Goal: Transaction & Acquisition: Purchase product/service

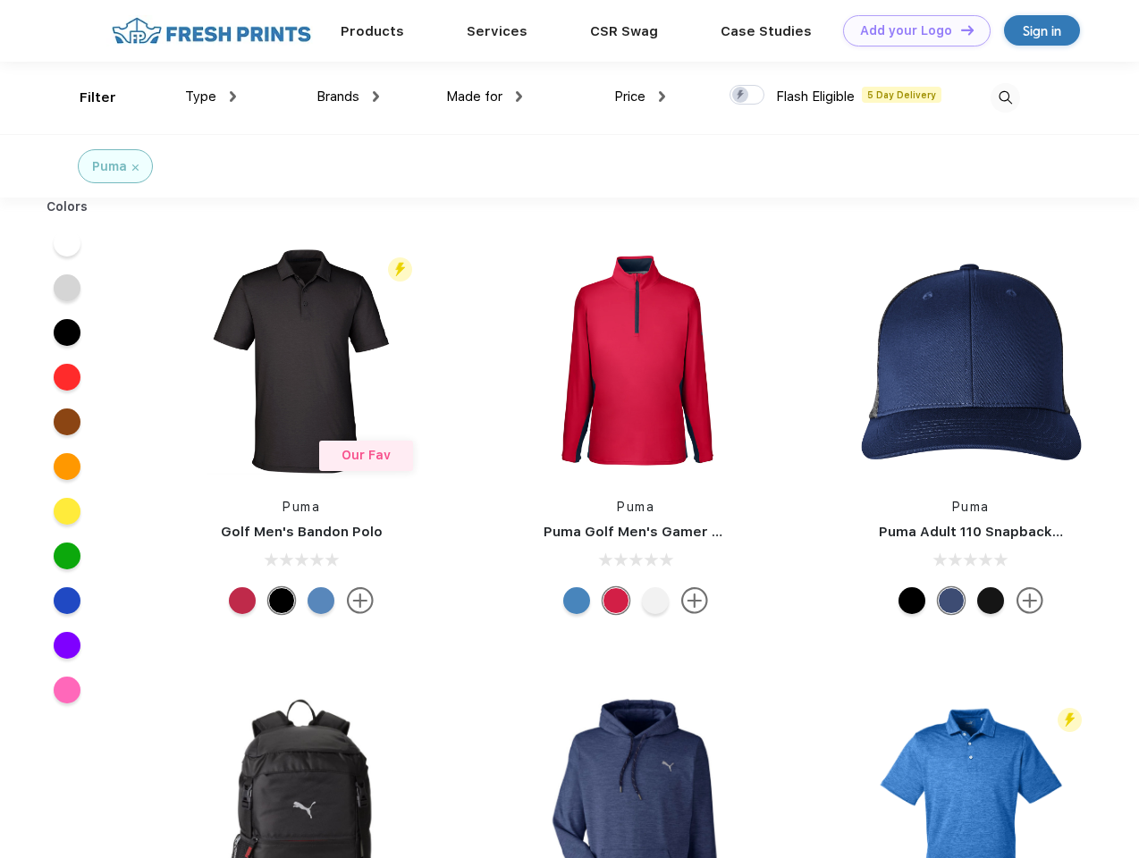
click at [910, 30] on link "Add your Logo Design Tool" at bounding box center [917, 30] width 148 height 31
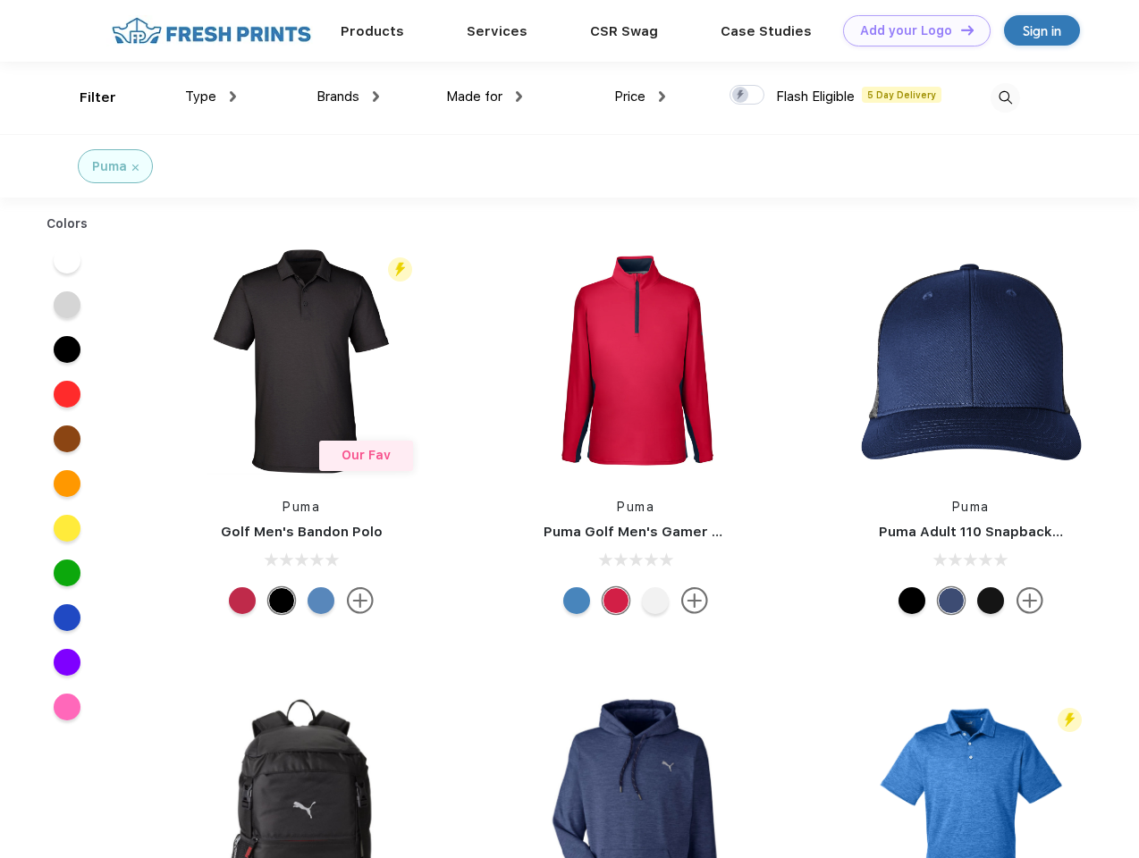
click at [0, 0] on div "Design Tool" at bounding box center [0, 0] width 0 height 0
click at [959, 30] on link "Add your Logo Design Tool" at bounding box center [917, 30] width 148 height 31
click at [86, 97] on div "Filter" at bounding box center [98, 98] width 37 height 21
click at [211, 97] on span "Type" at bounding box center [200, 97] width 31 height 16
click at [348, 97] on span "Brands" at bounding box center [338, 97] width 43 height 16
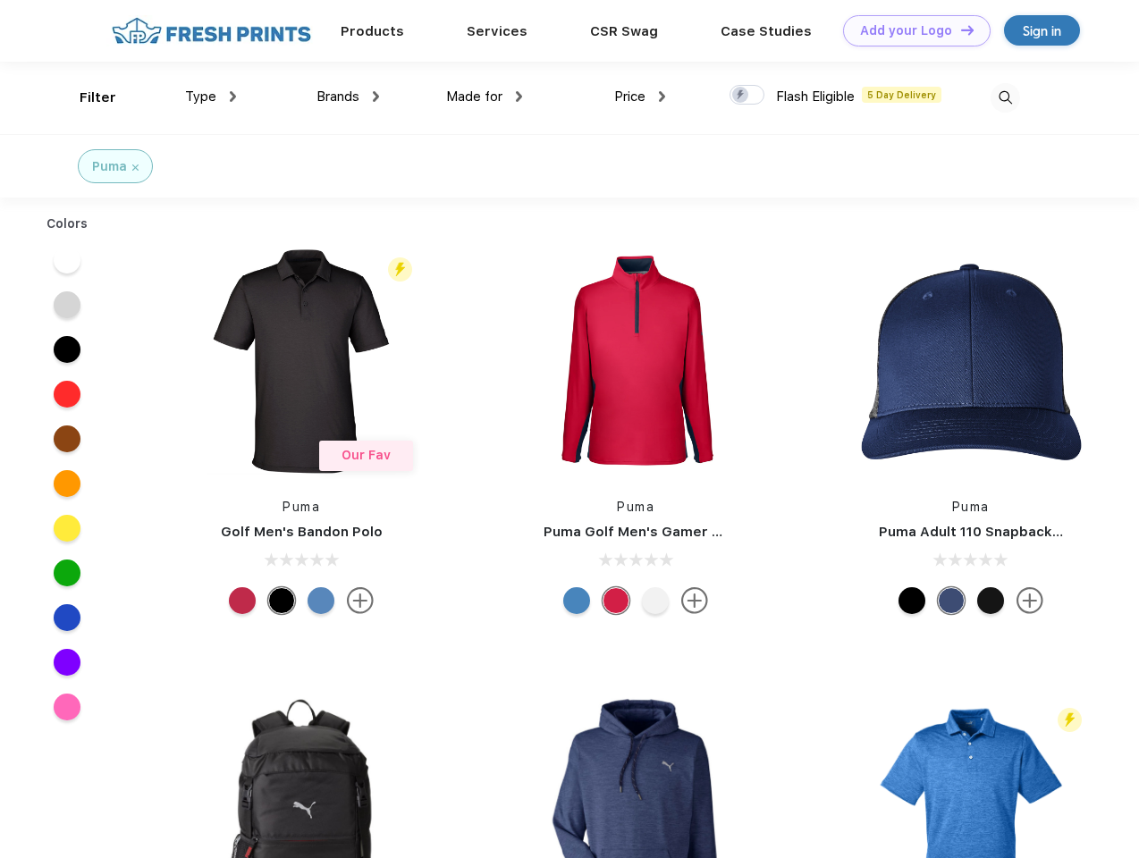
click at [485, 97] on span "Made for" at bounding box center [474, 97] width 56 height 16
click at [640, 97] on span "Price" at bounding box center [629, 97] width 31 height 16
click at [747, 96] on div at bounding box center [747, 95] width 35 height 20
click at [741, 96] on input "checkbox" at bounding box center [736, 90] width 12 height 12
click at [1005, 97] on img at bounding box center [1006, 98] width 30 height 30
